Goal: Task Accomplishment & Management: Use online tool/utility

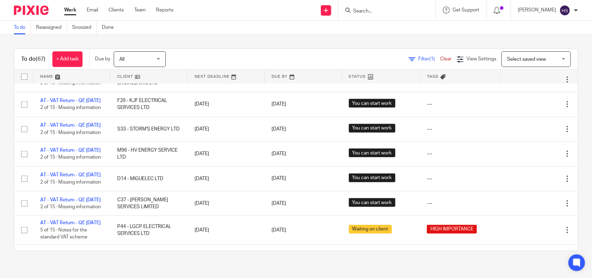
scroll to position [130, 0]
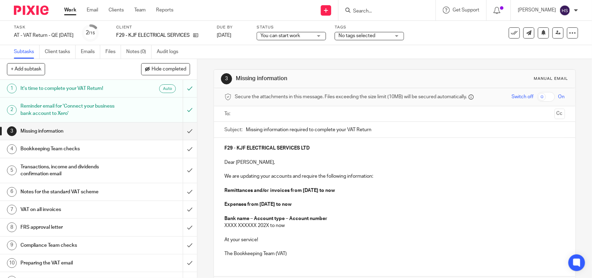
scroll to position [43, 0]
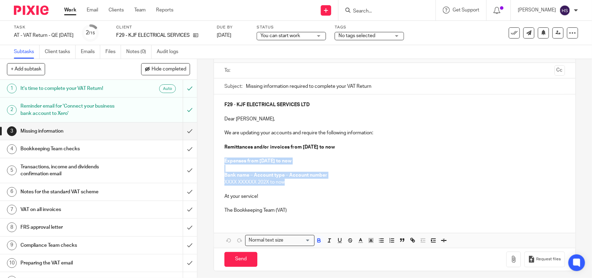
drag, startPoint x: 221, startPoint y: 160, endPoint x: 301, endPoint y: 182, distance: 82.4
click at [301, 182] on div "F29 - KJF ELECTRICAL SERVICES LTD Dear Kevin, We are updating your accounts and…" at bounding box center [394, 156] width 361 height 125
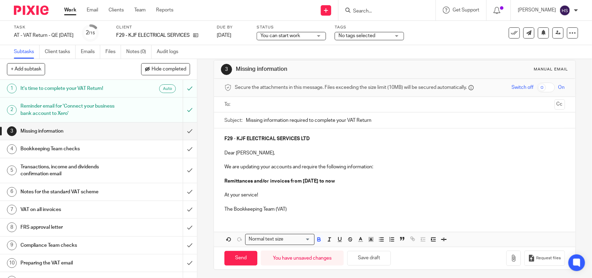
scroll to position [12, 0]
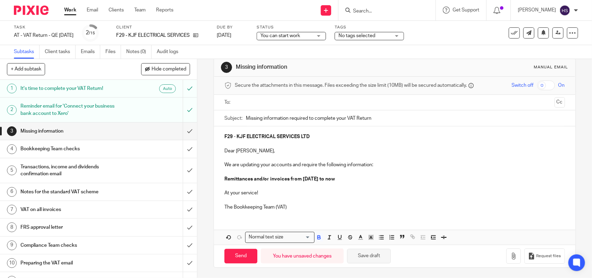
click at [363, 258] on button "Save draft" at bounding box center [369, 256] width 44 height 15
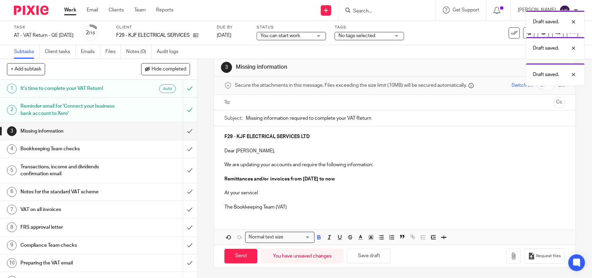
click at [246, 101] on input "text" at bounding box center [394, 103] width 314 height 8
click at [378, 258] on button "Save draft" at bounding box center [369, 255] width 44 height 15
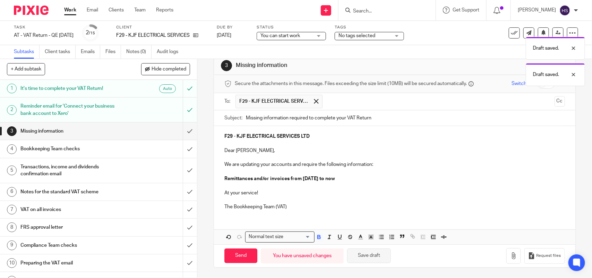
click at [378, 258] on button "Save draft" at bounding box center [369, 255] width 44 height 15
click at [378, 255] on button "Save draft" at bounding box center [369, 255] width 44 height 15
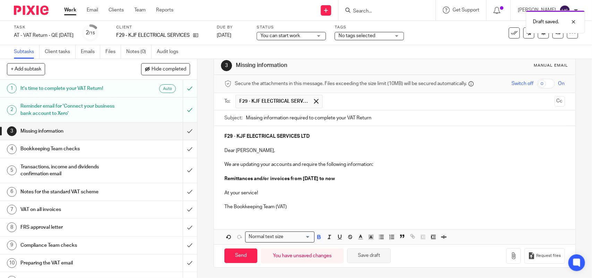
click at [378, 255] on button "Save draft" at bounding box center [369, 255] width 44 height 15
click at [364, 259] on button "Save draft" at bounding box center [369, 255] width 44 height 15
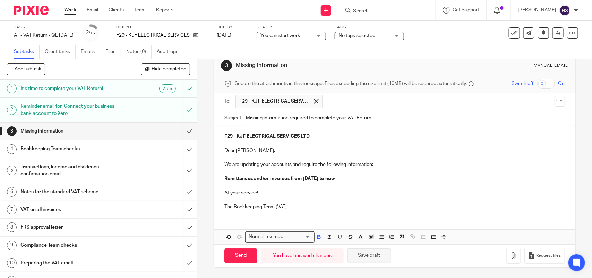
click at [364, 259] on button "Save draft" at bounding box center [369, 255] width 44 height 15
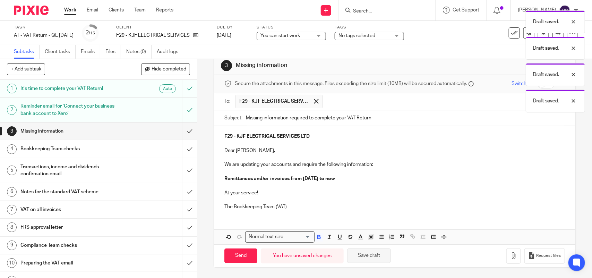
click at [379, 257] on button "Save draft" at bounding box center [369, 255] width 44 height 15
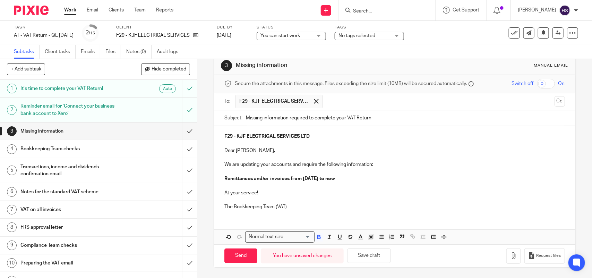
click at [373, 165] on p "We are updating your accounts and require the following information:" at bounding box center [394, 164] width 340 height 7
click at [362, 261] on button "Save draft" at bounding box center [369, 255] width 44 height 15
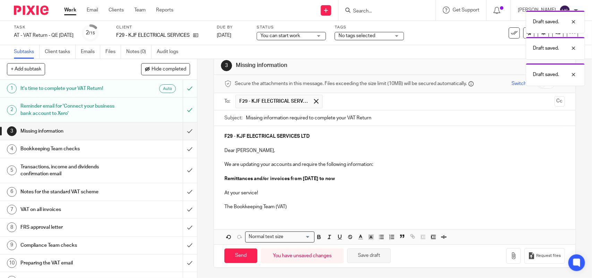
click at [362, 261] on button "Save draft" at bounding box center [369, 255] width 44 height 15
click at [357, 254] on button "Save draft" at bounding box center [369, 255] width 44 height 15
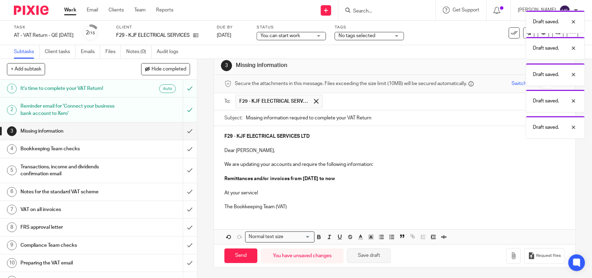
click at [357, 254] on button "Save draft" at bounding box center [369, 255] width 44 height 15
click at [372, 167] on p "We are updating your accounts and require the following information:" at bounding box center [394, 164] width 340 height 7
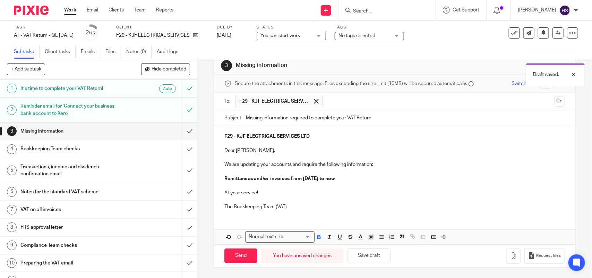
click at [350, 177] on p "Remittances and/or invoices from 01st July 2025 to now" at bounding box center [394, 178] width 340 height 7
click at [372, 163] on p "We are updating your accounts and require the following information:" at bounding box center [394, 164] width 340 height 7
click at [248, 150] on p "Dear Kevin," at bounding box center [394, 150] width 340 height 7
click at [371, 255] on button "Save draft" at bounding box center [369, 255] width 44 height 15
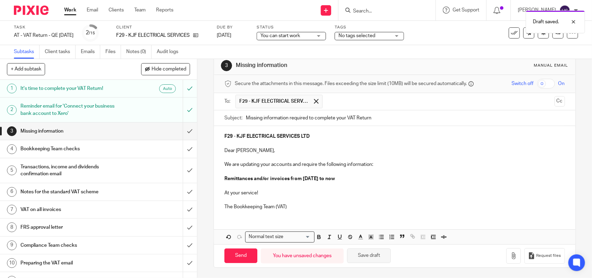
click at [371, 255] on button "Save draft" at bounding box center [369, 255] width 44 height 15
click at [241, 259] on input "Send" at bounding box center [240, 255] width 33 height 15
type input "Sent"
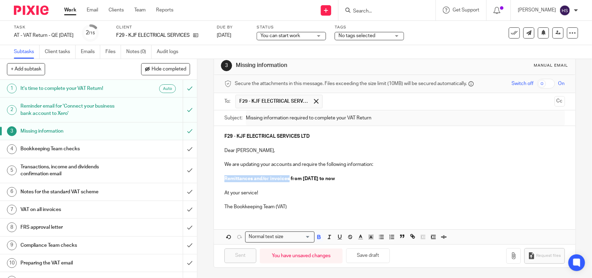
drag, startPoint x: 223, startPoint y: 179, endPoint x: 284, endPoint y: 176, distance: 61.1
click at [286, 177] on strong "Remittances and/or invoices from 01st July 2025 to now" at bounding box center [279, 178] width 111 height 5
copy strong "Remittances and/or invoices"
click at [141, 49] on link "Notes (0)" at bounding box center [138, 52] width 25 height 14
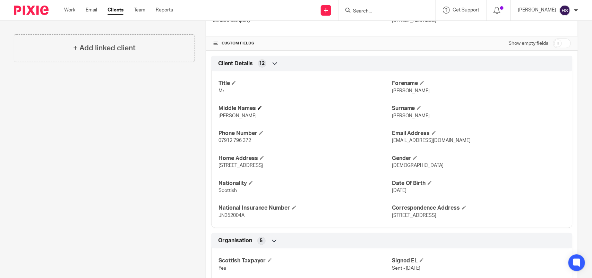
scroll to position [217, 0]
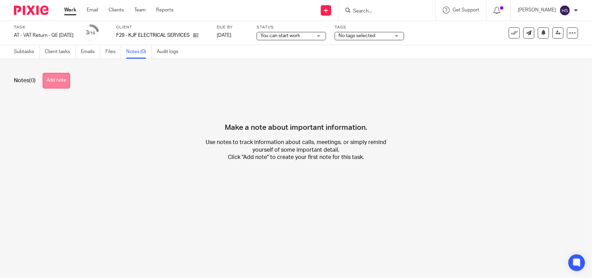
click at [65, 81] on button "Add note" at bounding box center [56, 81] width 27 height 16
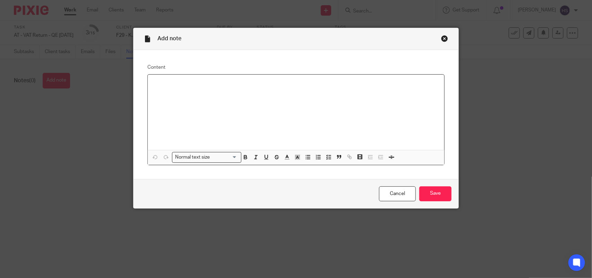
click at [170, 88] on div at bounding box center [296, 112] width 297 height 75
paste div
click at [150, 84] on div "Remittances and/or invoices" at bounding box center [296, 112] width 297 height 75
drag, startPoint x: 149, startPoint y: 84, endPoint x: 380, endPoint y: 76, distance: 230.9
click at [380, 76] on div "Missing Remittances and/or invoices email sent to the client on [DATE]." at bounding box center [296, 112] width 297 height 75
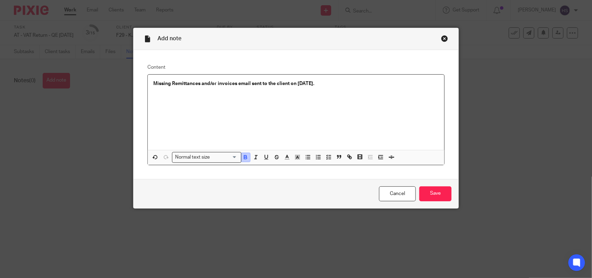
click at [245, 156] on icon "button" at bounding box center [246, 156] width 2 height 2
click at [326, 157] on icon "button" at bounding box center [329, 157] width 6 height 6
click at [434, 194] on input "Save" at bounding box center [436, 193] width 32 height 15
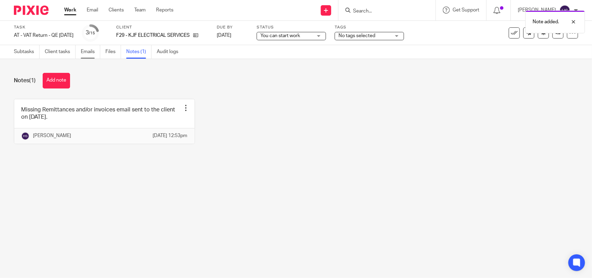
click at [92, 52] on link "Emails" at bounding box center [90, 52] width 19 height 14
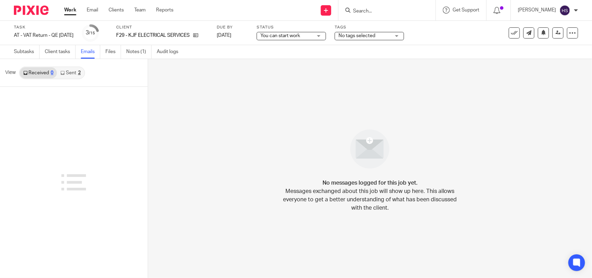
click at [65, 73] on icon at bounding box center [62, 73] width 4 height 4
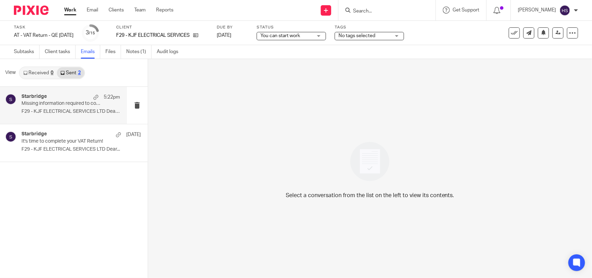
click at [67, 110] on p "F29 - KJF ELECTRICAL SERVICES LTD Dear..." at bounding box center [71, 112] width 99 height 6
